Goal: Task Accomplishment & Management: Manage account settings

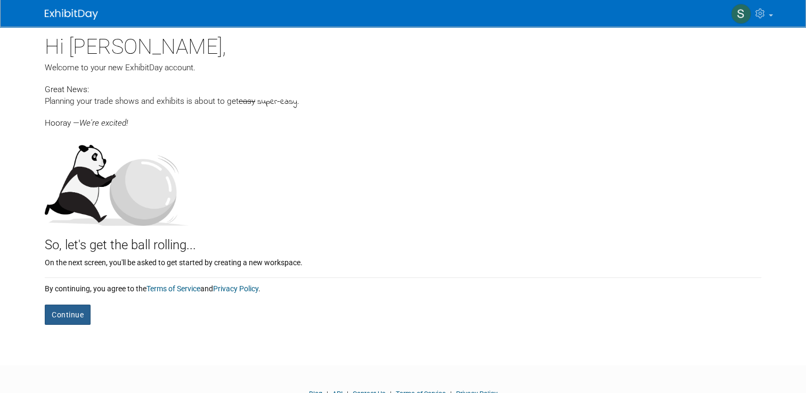
click at [63, 322] on button "Continue" at bounding box center [68, 315] width 46 height 20
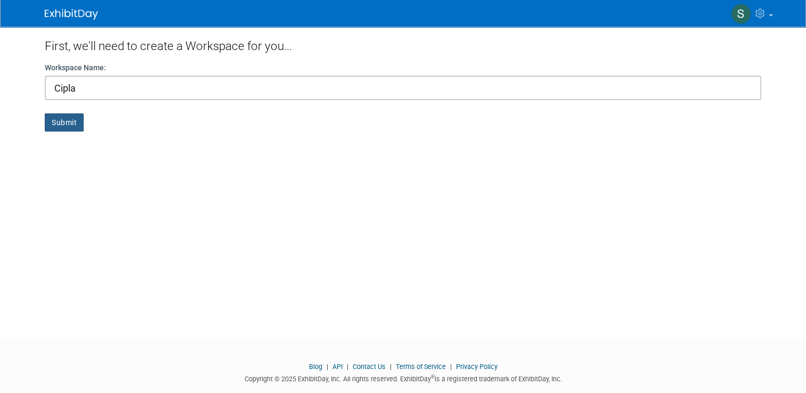
type input "Cipla"
click at [76, 117] on button "Submit" at bounding box center [64, 123] width 39 height 18
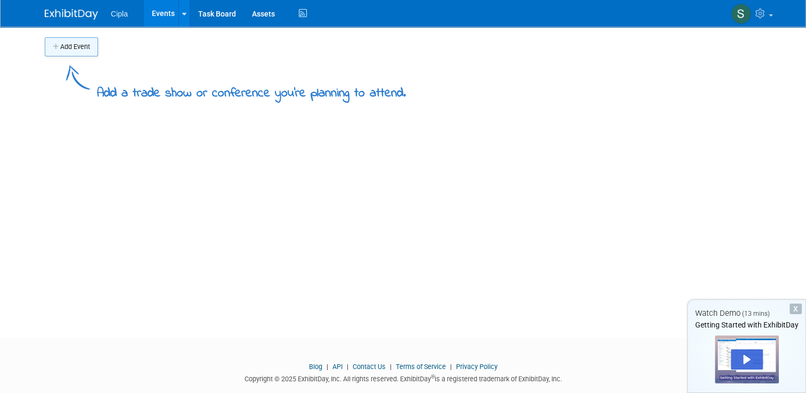
click at [74, 50] on button "Add Event" at bounding box center [71, 46] width 53 height 19
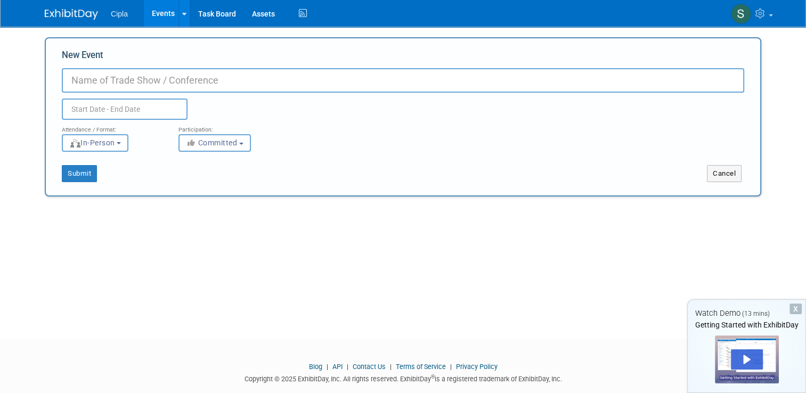
click at [104, 82] on input "New Event" at bounding box center [403, 80] width 683 height 25
type input "ASHP"
click at [66, 177] on button "Submit" at bounding box center [79, 173] width 35 height 17
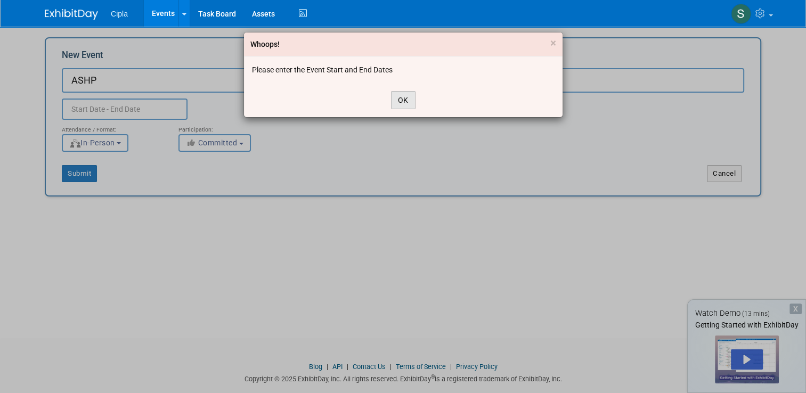
click at [406, 104] on button "OK" at bounding box center [403, 100] width 25 height 18
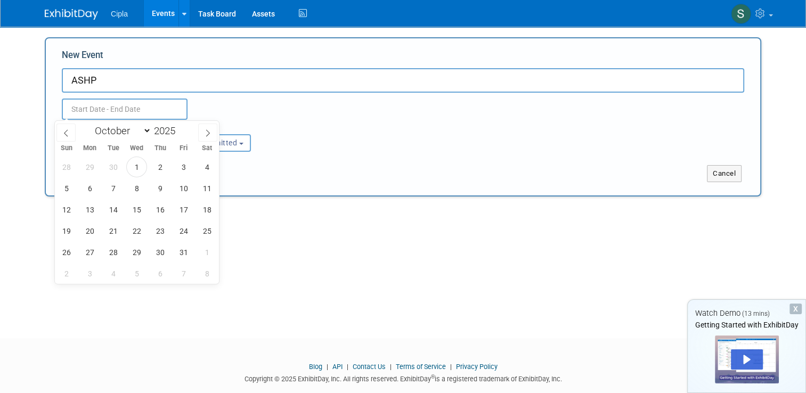
click at [124, 111] on input "text" at bounding box center [125, 109] width 126 height 21
click at [206, 132] on icon at bounding box center [207, 133] width 7 height 7
select select "11"
click at [74, 190] on span "7" at bounding box center [66, 188] width 21 height 21
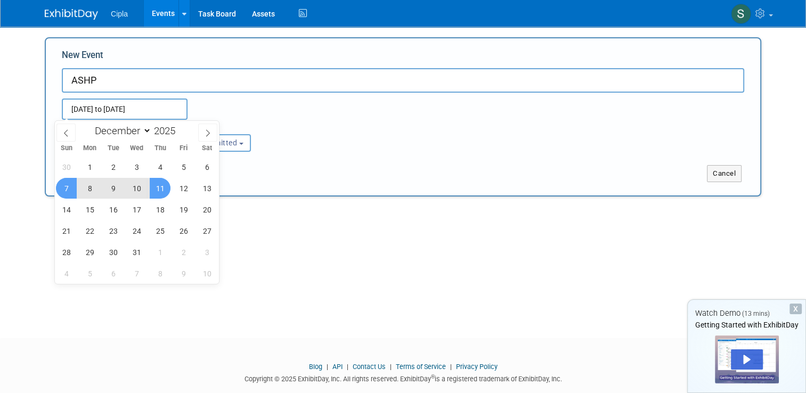
click at [162, 188] on span "11" at bounding box center [160, 188] width 21 height 21
type input "[DATE] to [DATE]"
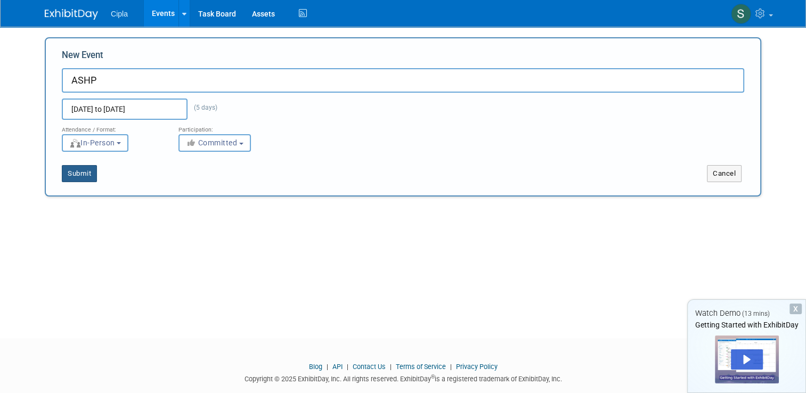
click at [79, 172] on button "Submit" at bounding box center [79, 173] width 35 height 17
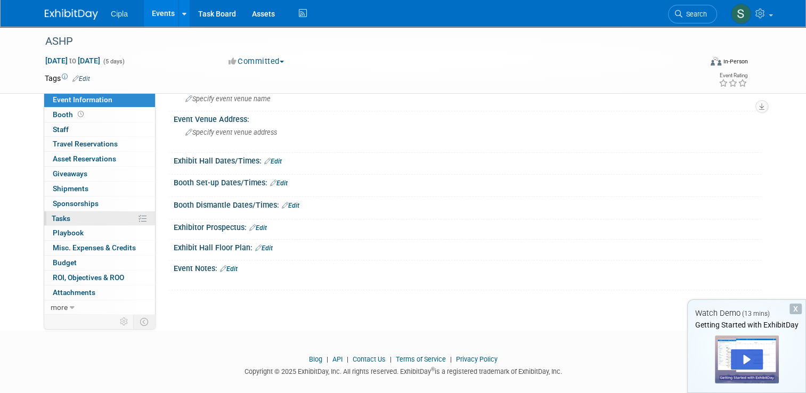
scroll to position [56, 0]
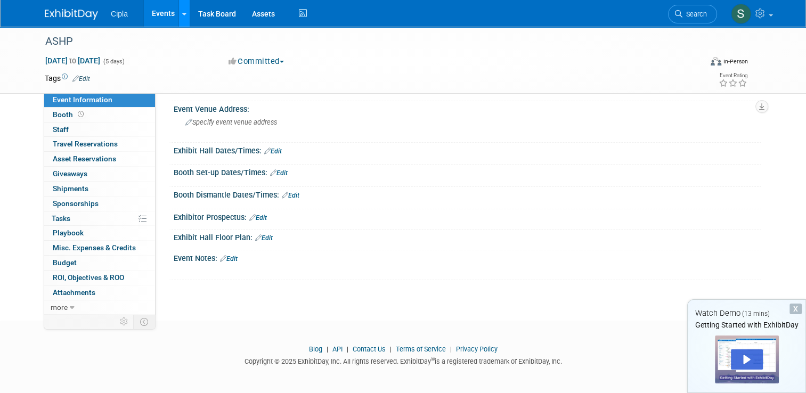
click at [179, 15] on link at bounding box center [184, 13] width 11 height 27
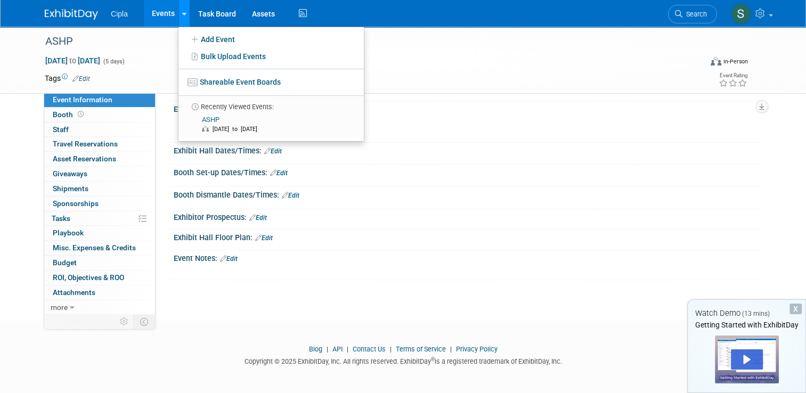
click at [179, 15] on link at bounding box center [184, 13] width 11 height 27
